Goal: Task Accomplishment & Management: Manage account settings

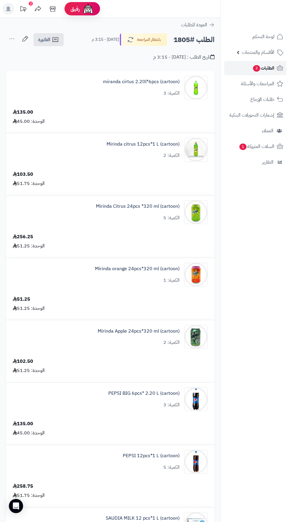
click at [266, 68] on span "الطلبات 3" at bounding box center [264, 68] width 22 height 8
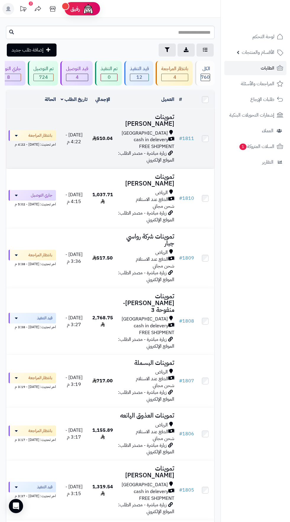
click at [143, 137] on span "cash in delevery" at bounding box center [151, 140] width 35 height 7
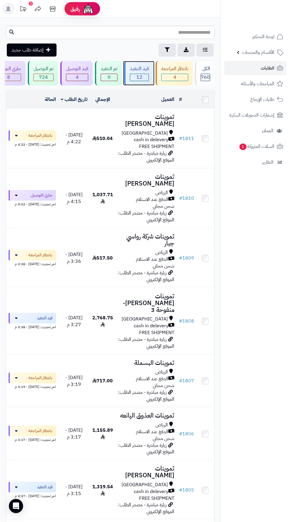
click at [140, 77] on span "12" at bounding box center [139, 77] width 18 height 7
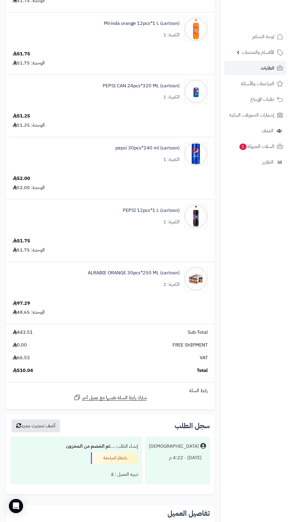
scroll to position [245, 0]
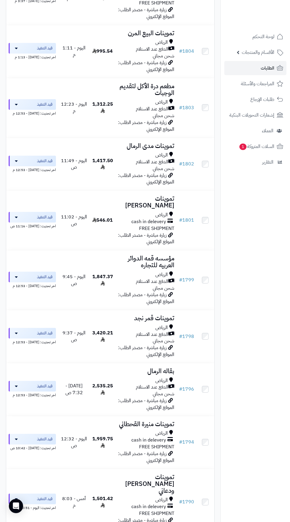
scroll to position [244, 0]
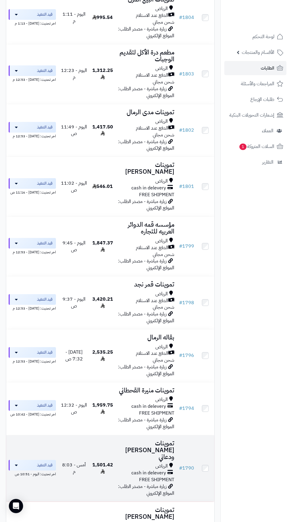
click at [143, 440] on h3 "تموينات [PERSON_NAME] ودعاني" at bounding box center [146, 450] width 57 height 20
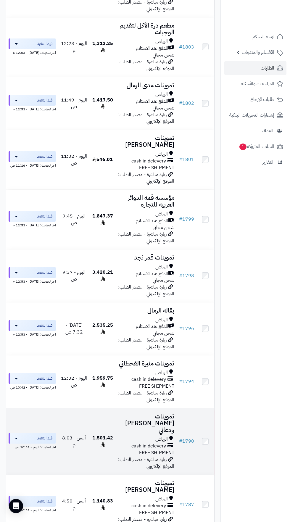
scroll to position [277, 0]
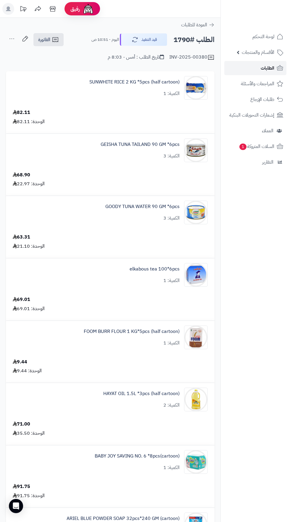
click at [271, 68] on span "الطلبات" at bounding box center [268, 68] width 14 height 8
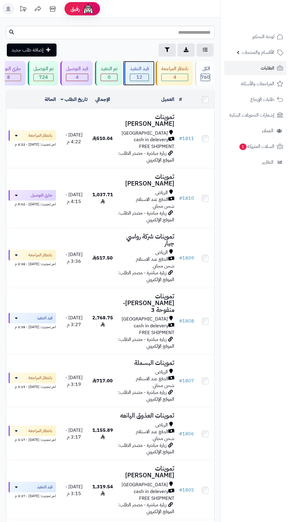
click at [140, 76] on span "12" at bounding box center [139, 77] width 18 height 7
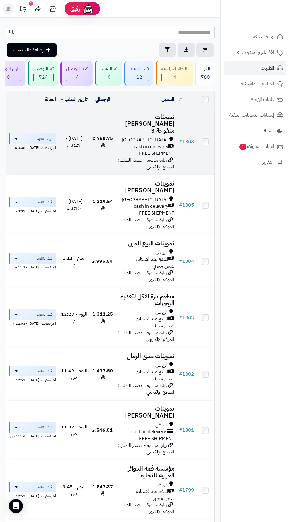
click at [147, 144] on span "cash in delevery" at bounding box center [151, 147] width 35 height 7
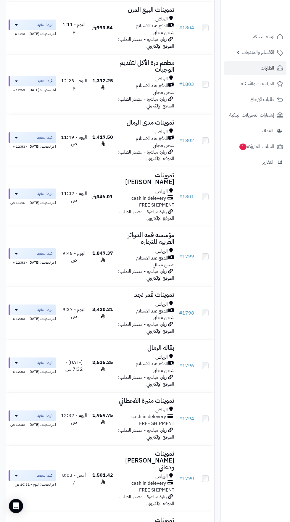
scroll to position [233, 0]
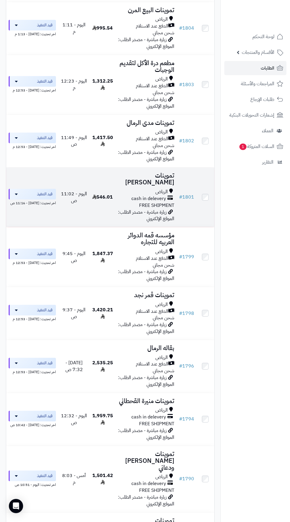
click at [147, 172] on h3 "تموينات محمد قمير" at bounding box center [146, 179] width 57 height 14
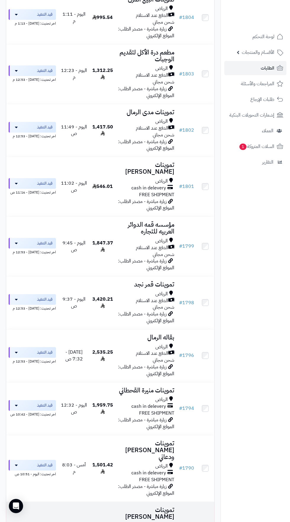
click at [164, 522] on span "الرياض" at bounding box center [161, 526] width 12 height 7
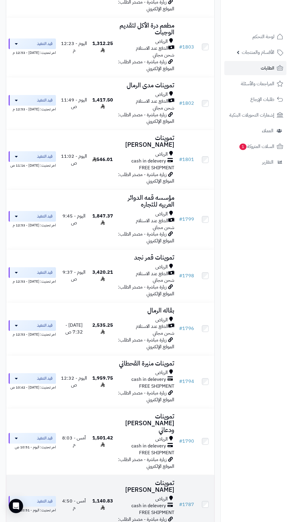
scroll to position [277, 0]
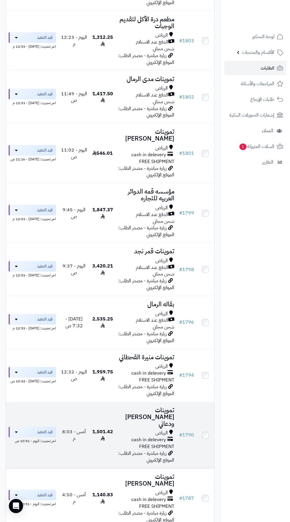
click at [154, 407] on h3 "تموينات [PERSON_NAME] ودعاني" at bounding box center [146, 417] width 57 height 20
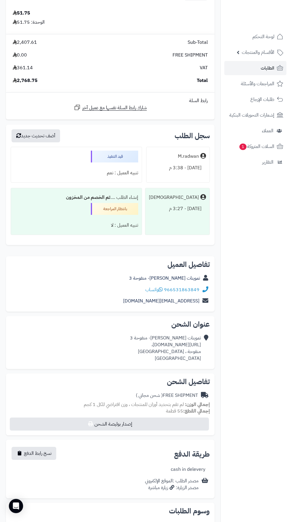
scroll to position [984, 0]
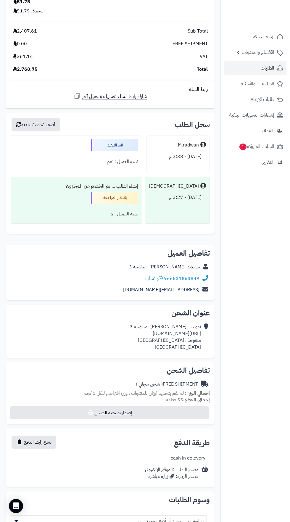
copy div "https://maps.app.goo.gl/odWYVKbkuDniFrxb7،"
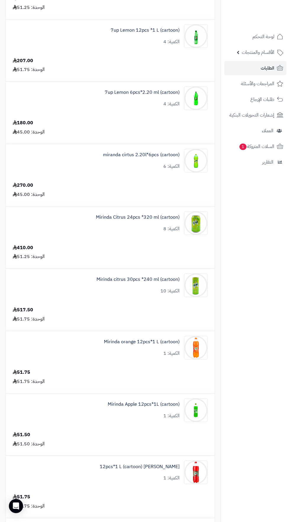
scroll to position [0, 0]
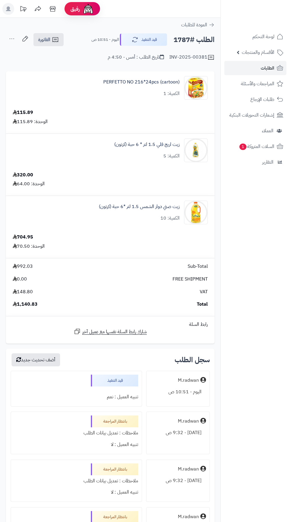
scroll to position [6, 0]
